Goal: Find specific page/section: Find specific page/section

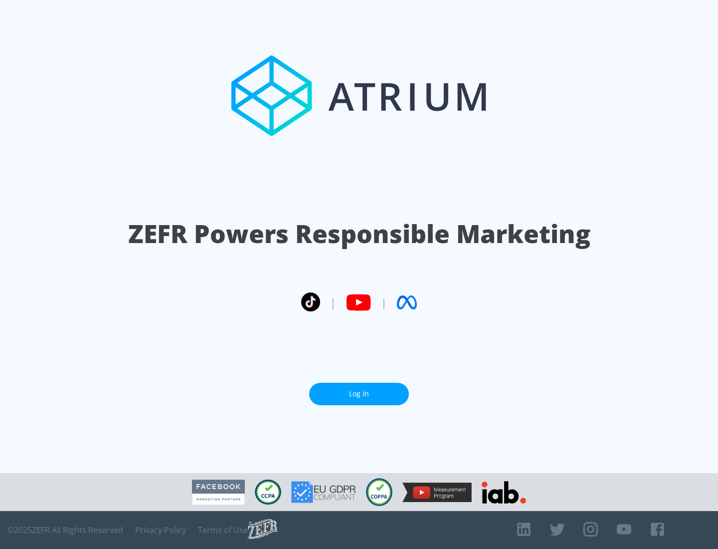
click at [359, 393] on link "Log In" at bounding box center [359, 394] width 100 height 22
